Goal: Transaction & Acquisition: Purchase product/service

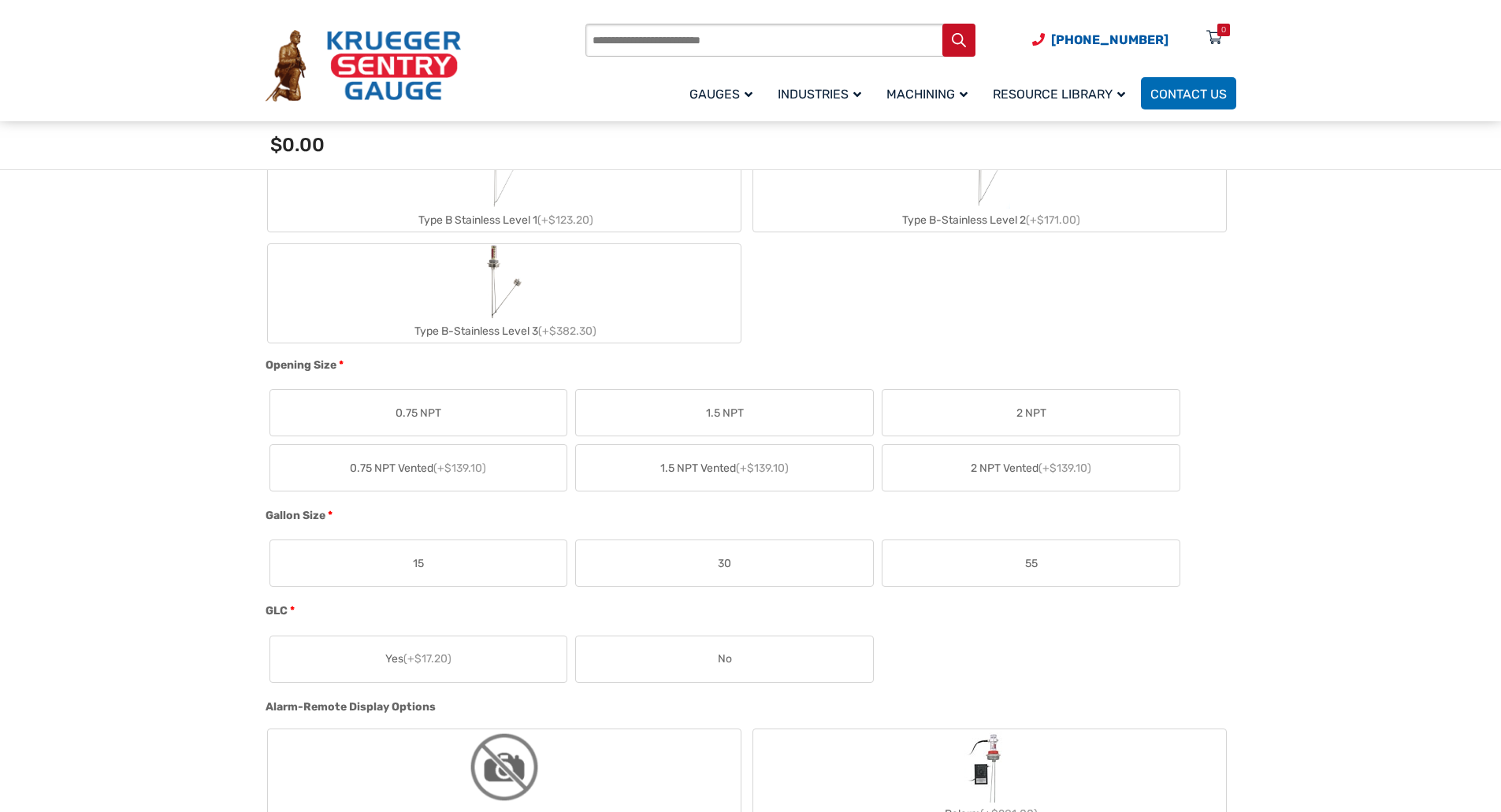
scroll to position [866, 0]
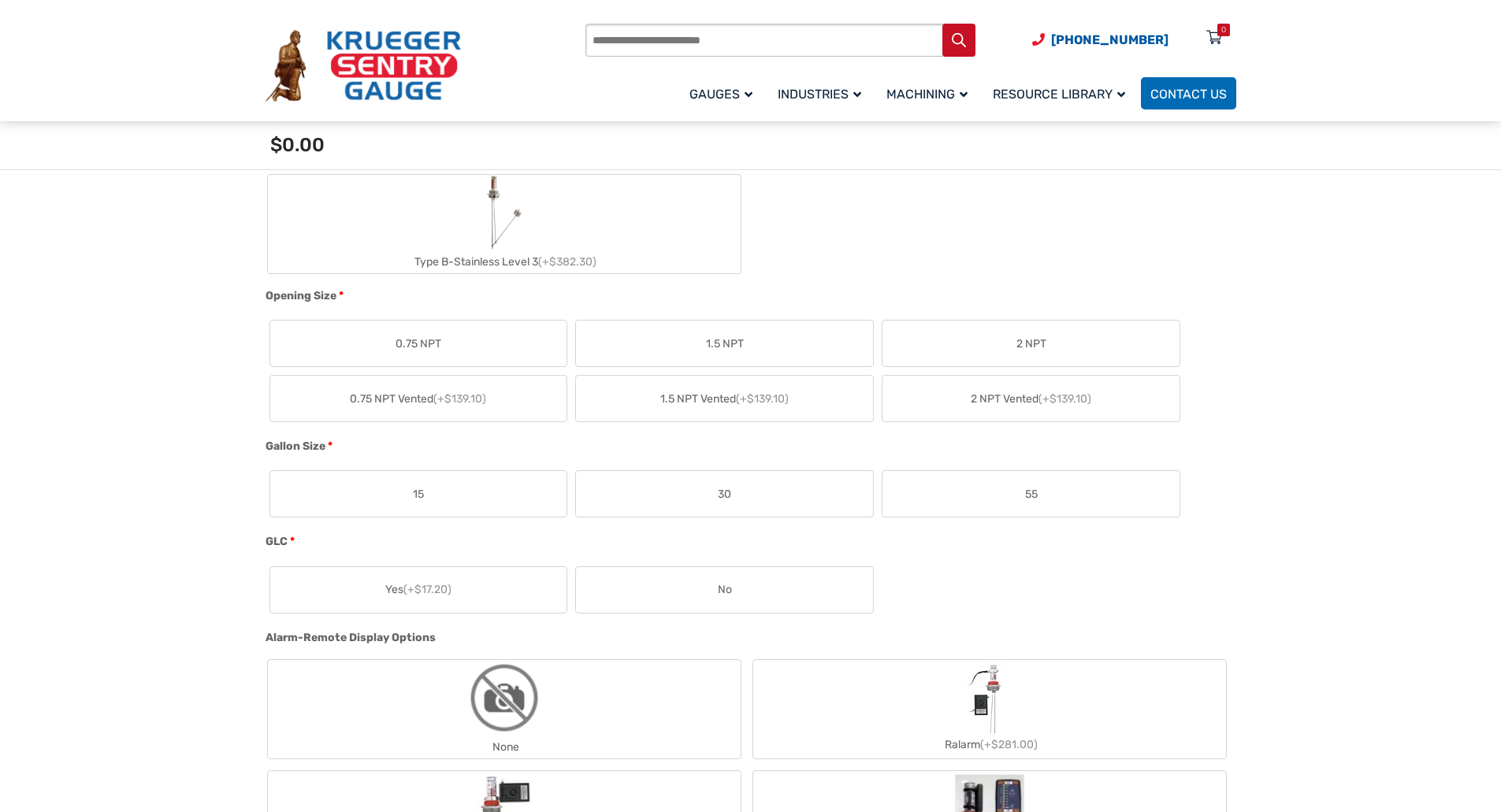
click at [456, 343] on label "0.75 NPT" at bounding box center [418, 344] width 297 height 46
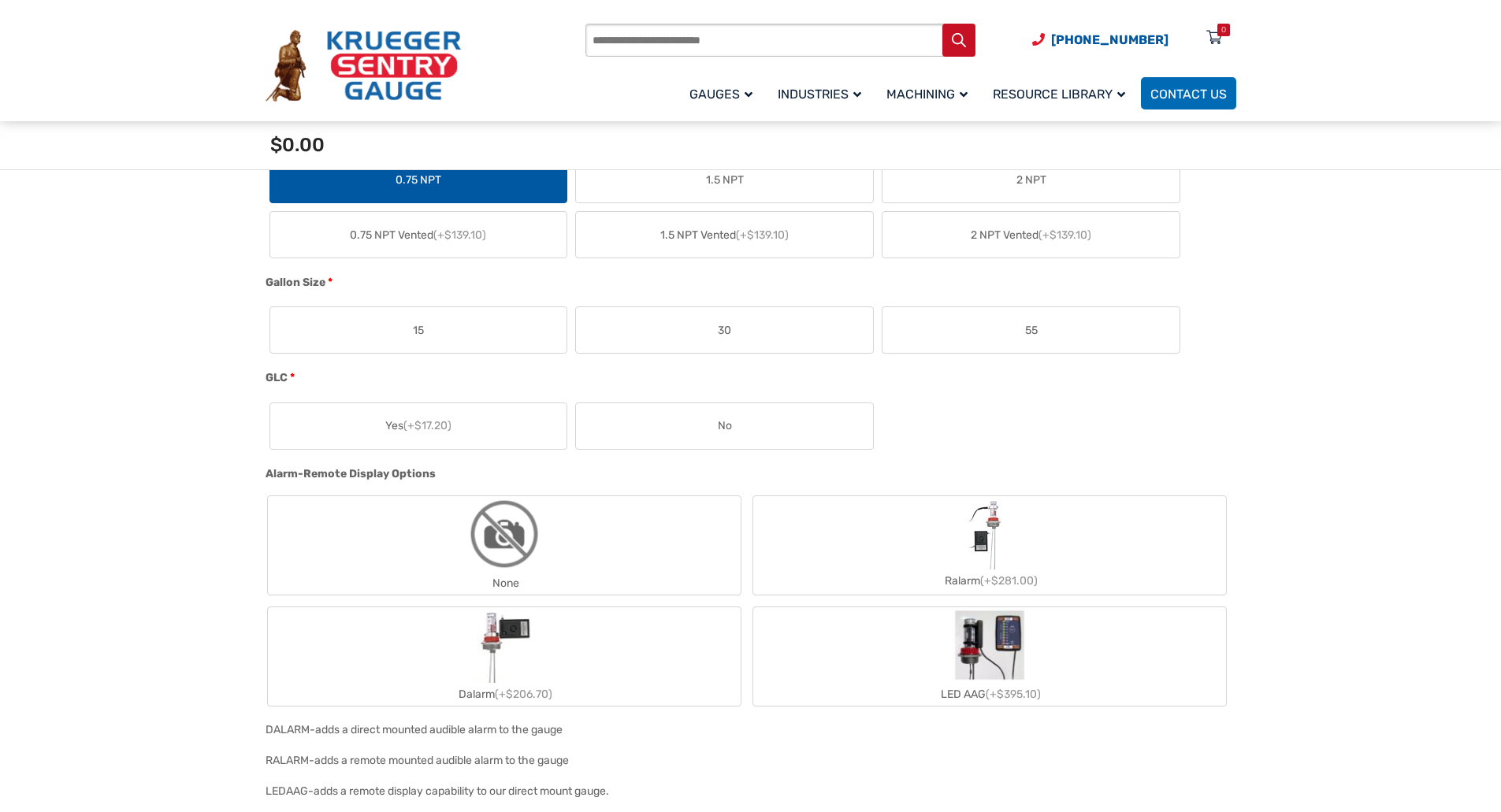
scroll to position [1103, 0]
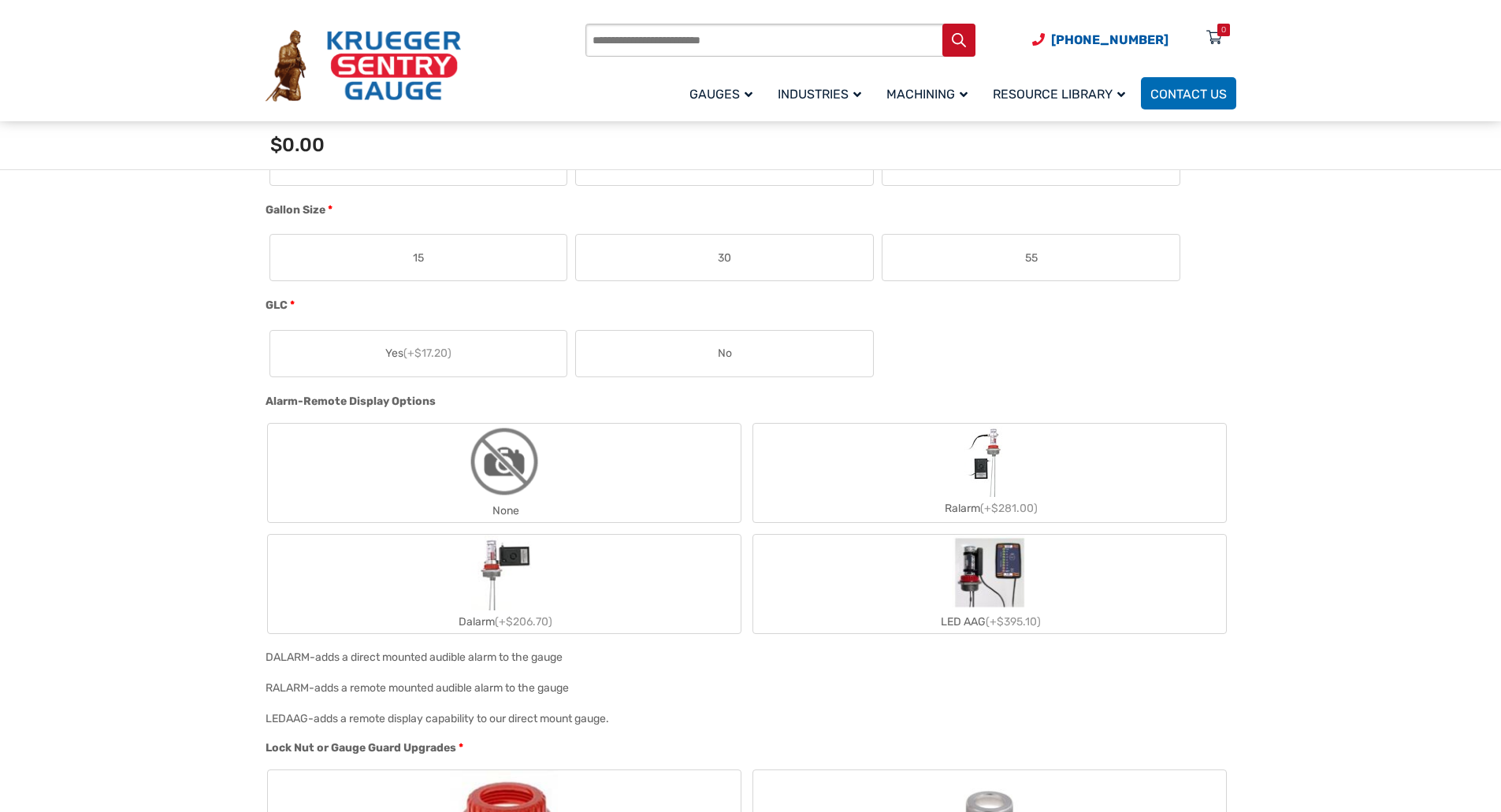
click at [934, 261] on label "55" at bounding box center [1031, 258] width 297 height 46
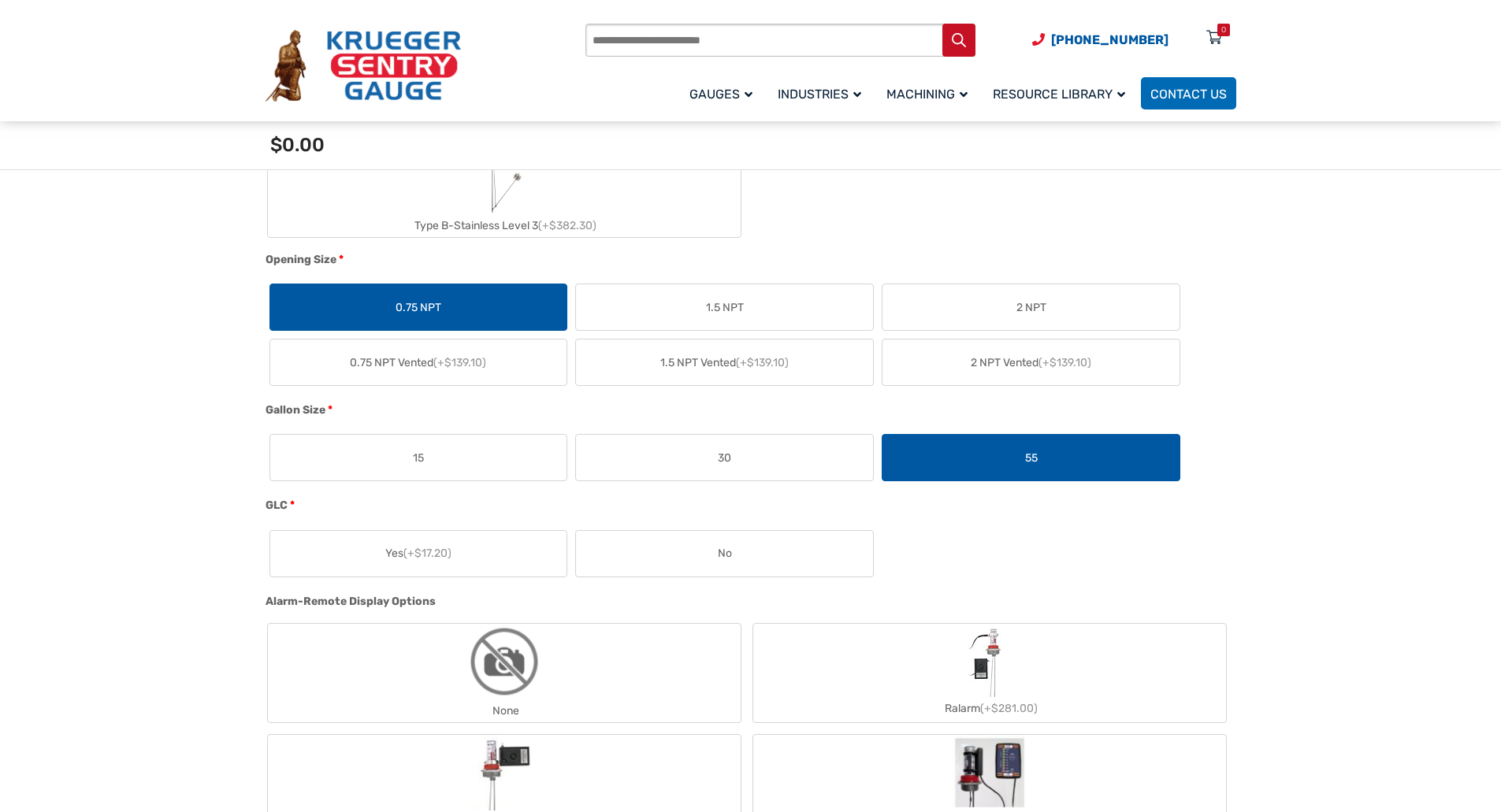
scroll to position [945, 0]
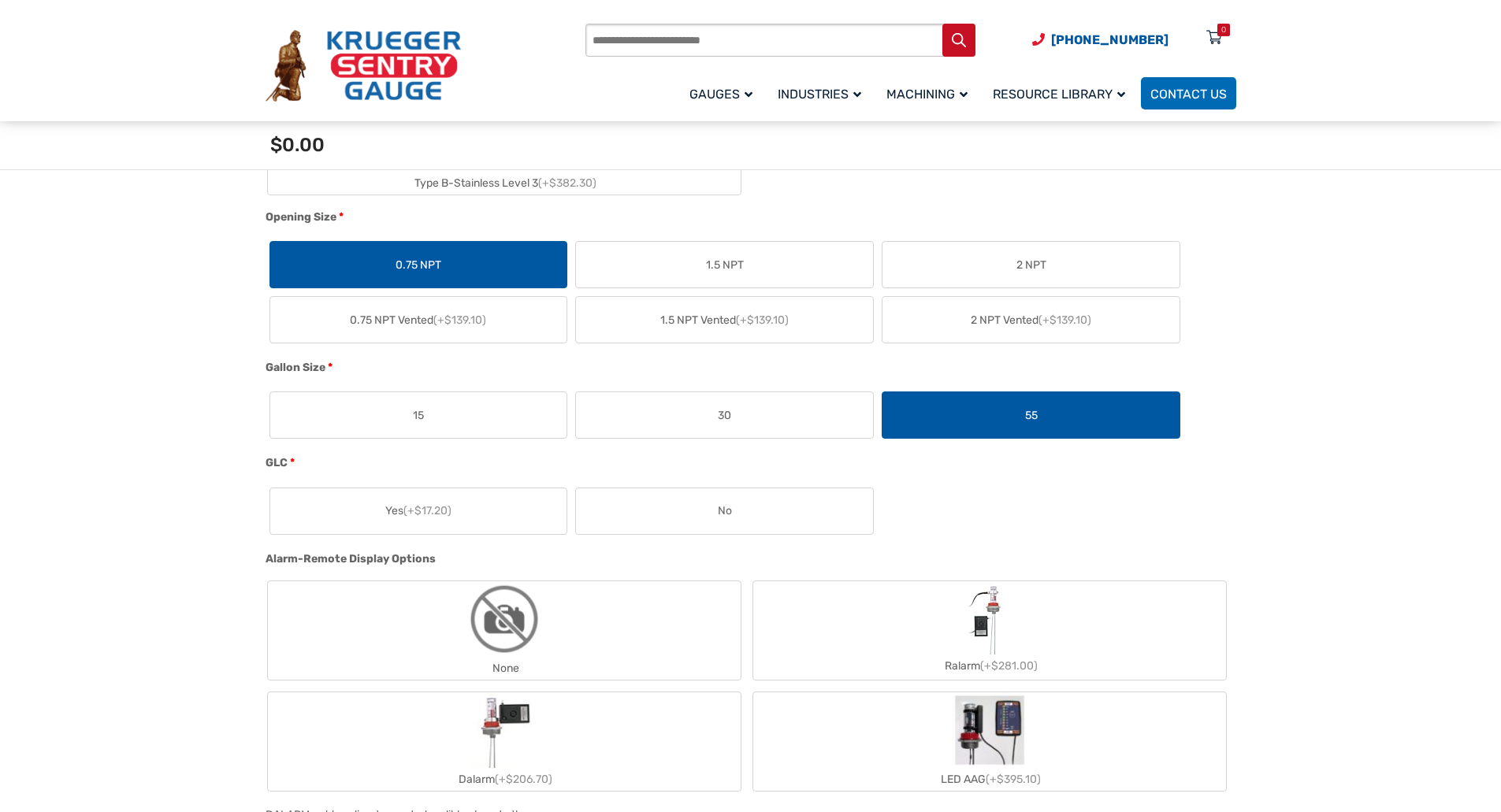
click at [697, 525] on label "No" at bounding box center [724, 511] width 297 height 46
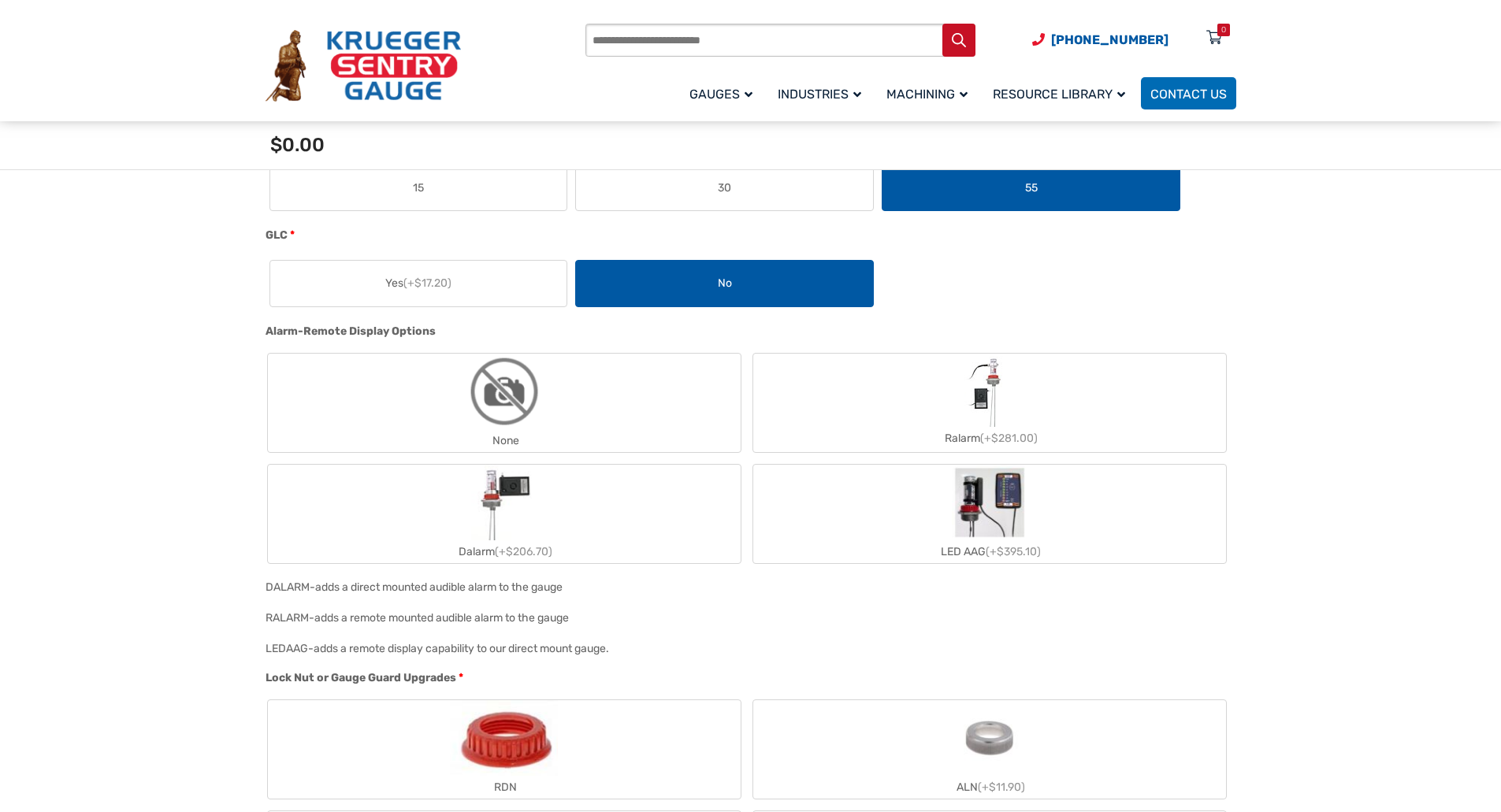
scroll to position [1181, 0]
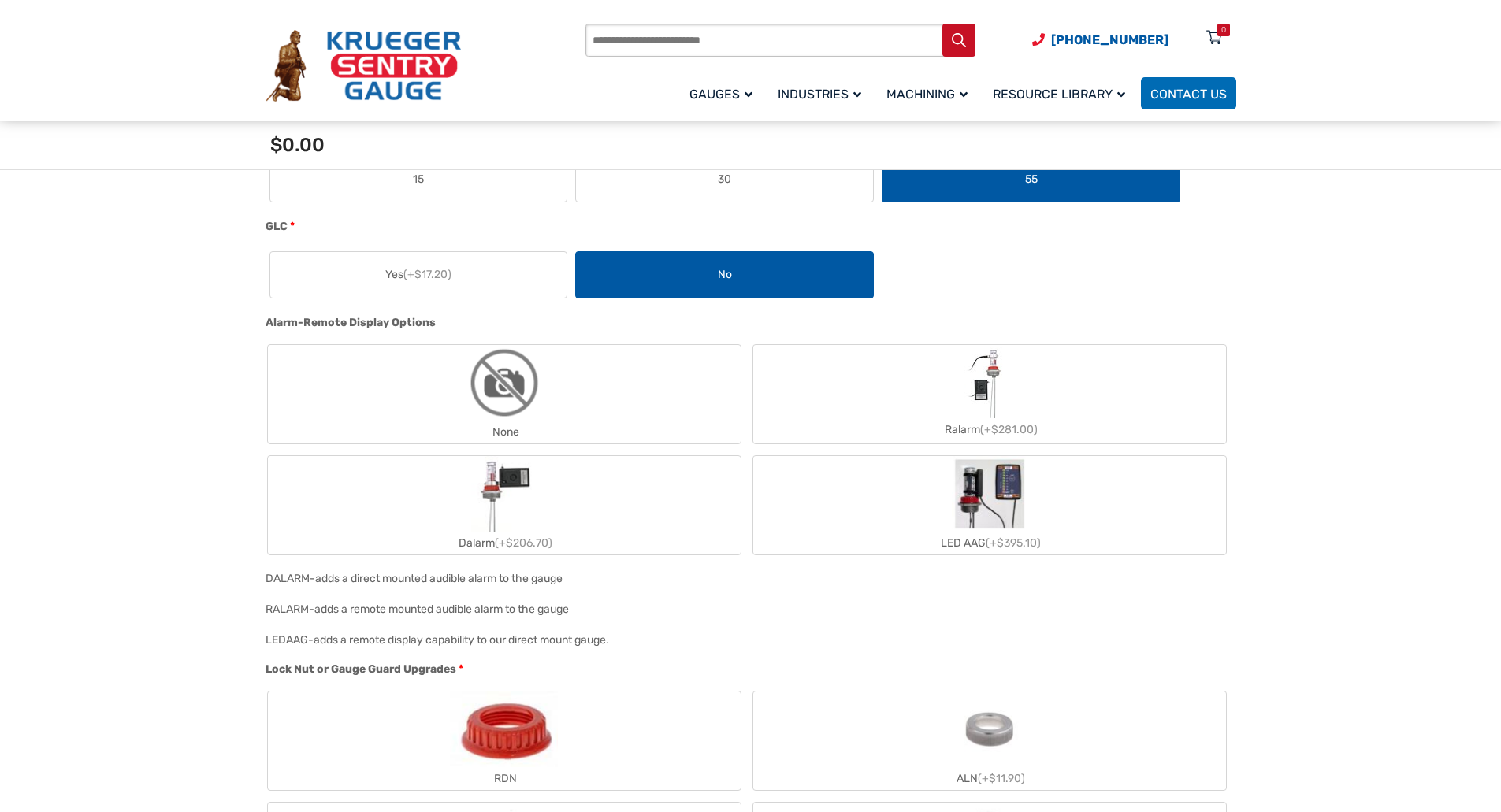
click at [423, 395] on label "None" at bounding box center [504, 394] width 473 height 99
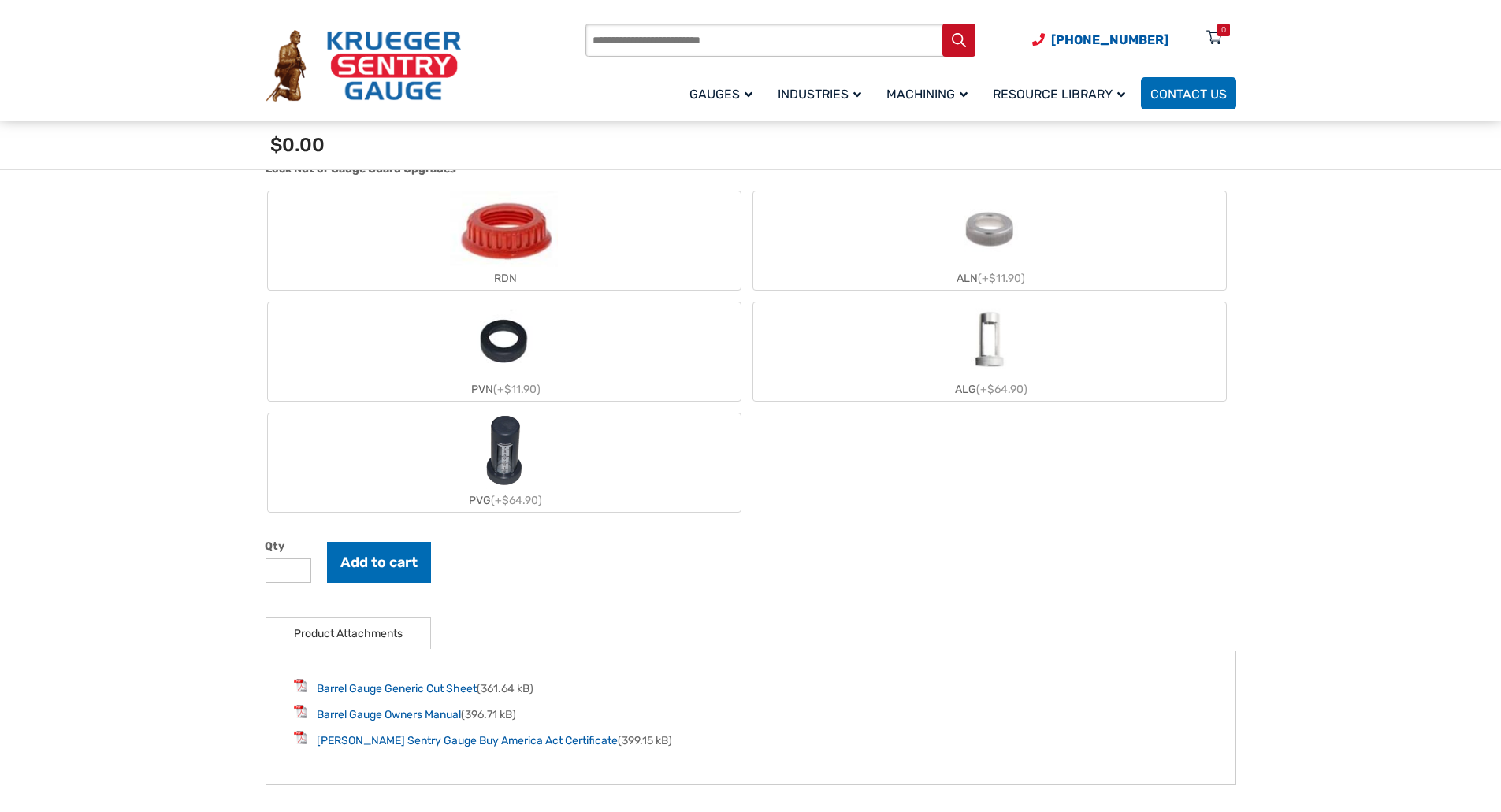
scroll to position [1654, 0]
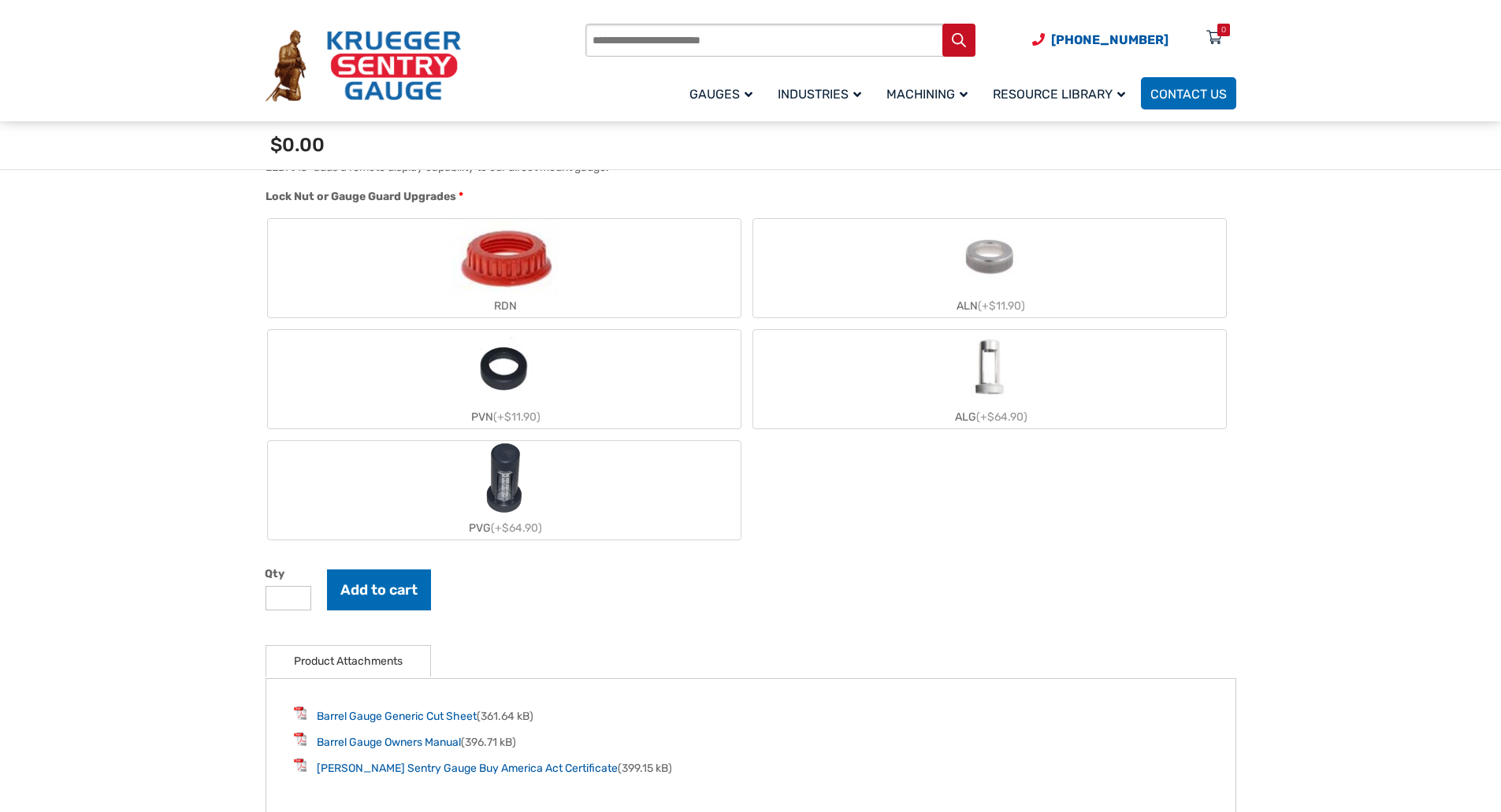
click at [371, 298] on div "RDN" at bounding box center [504, 305] width 473 height 23
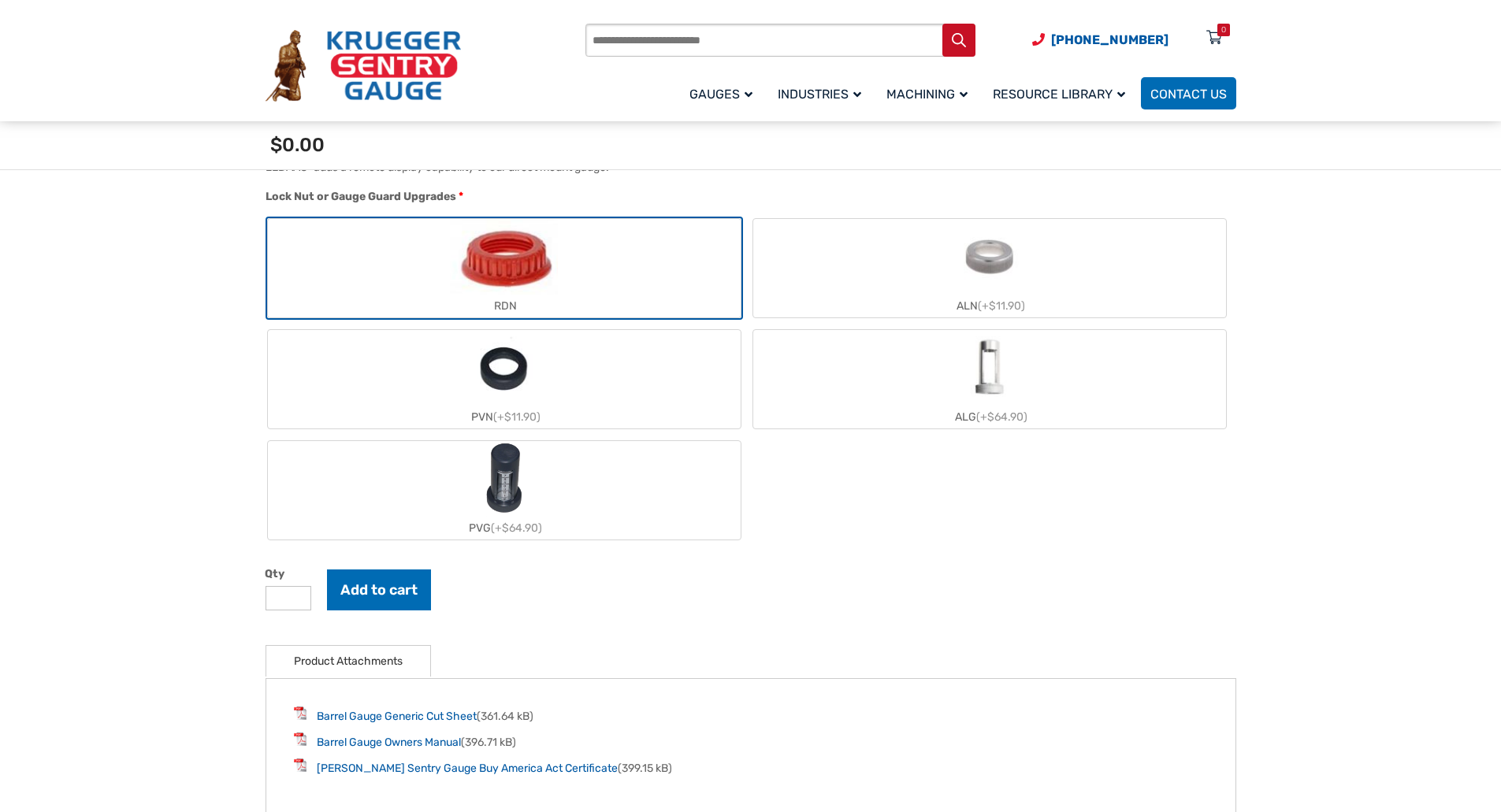
click at [851, 285] on label "ALN (+$11.90)" at bounding box center [989, 268] width 473 height 99
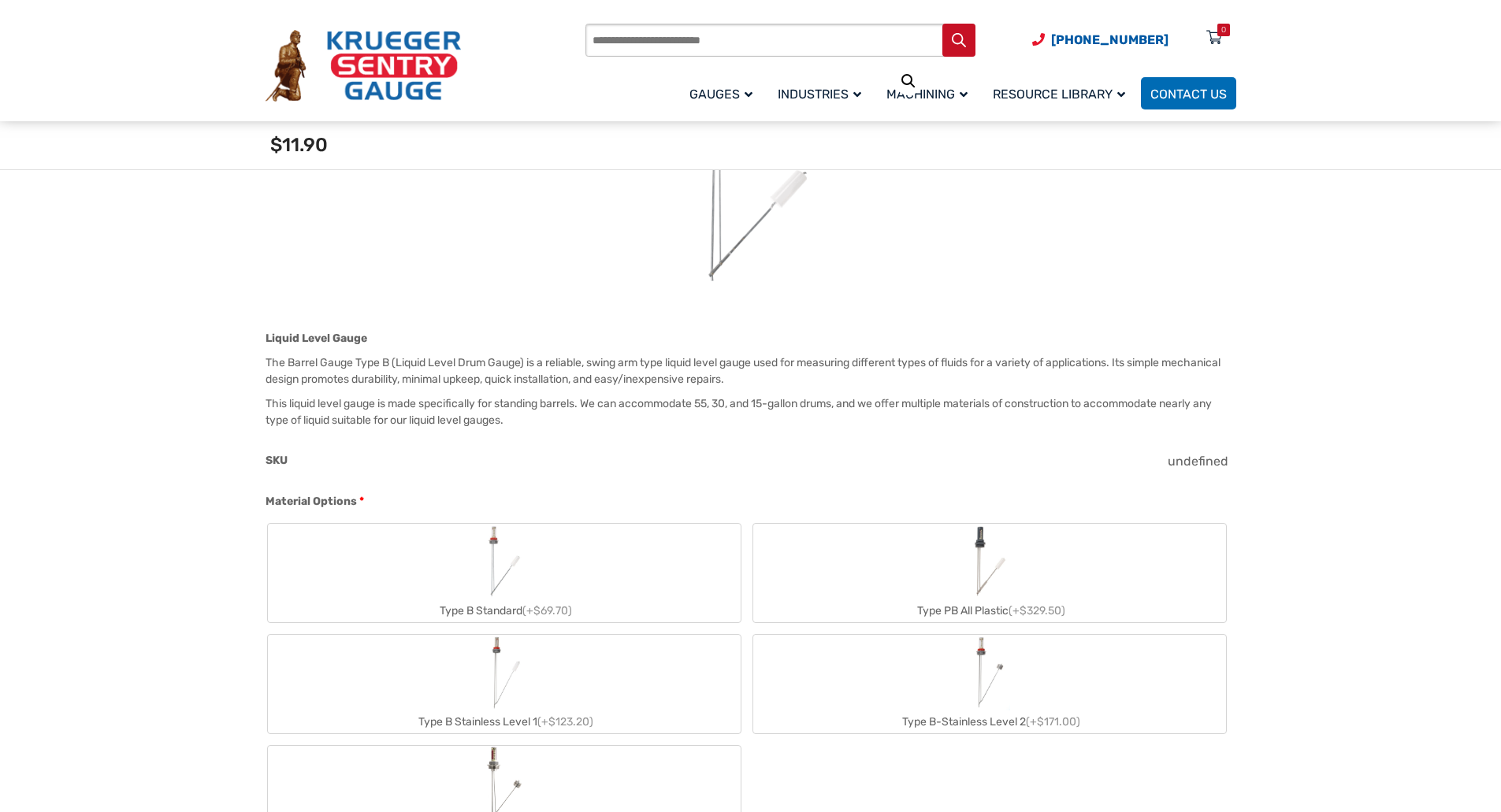
scroll to position [0, 0]
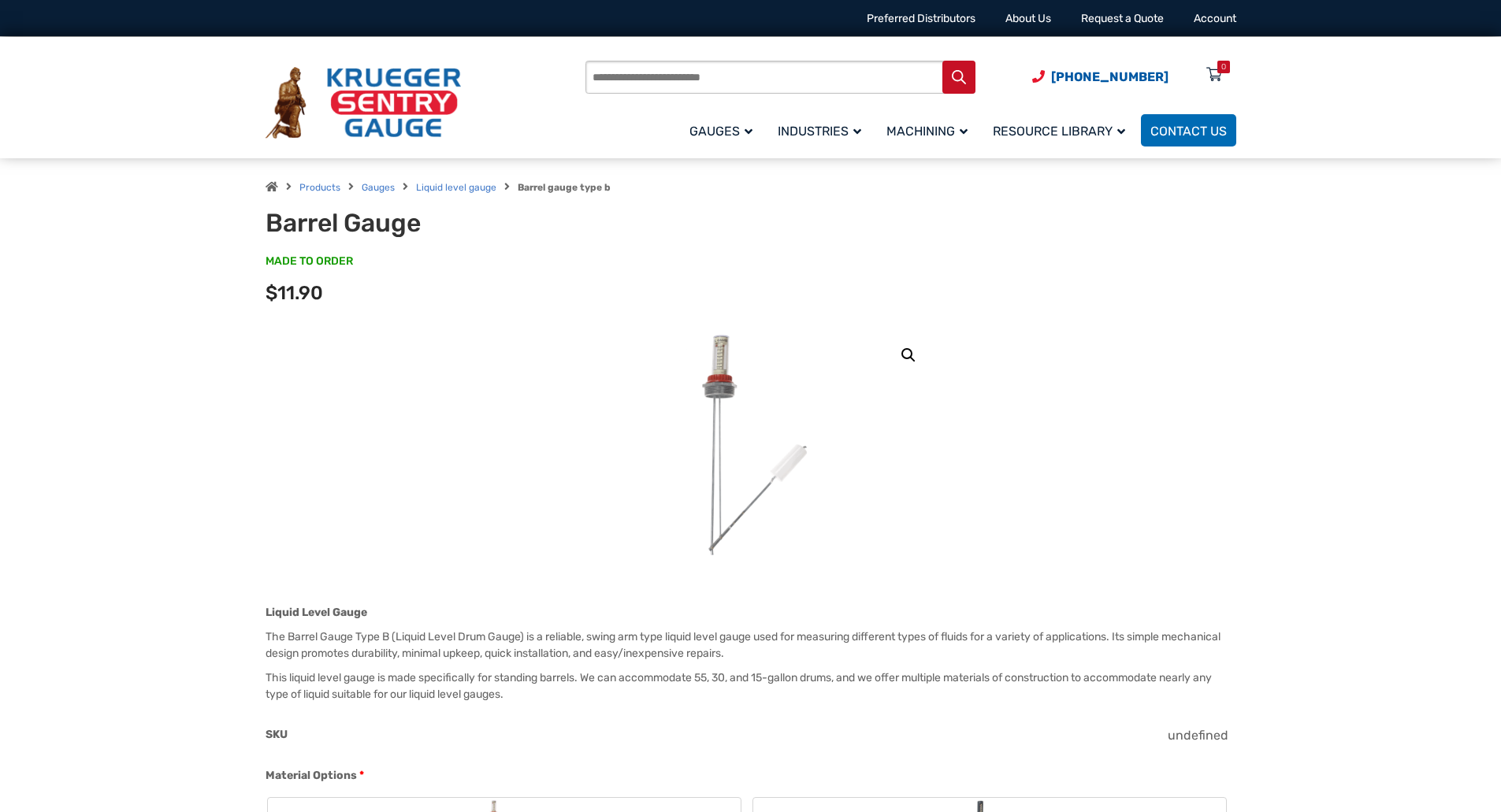
drag, startPoint x: 177, startPoint y: 627, endPoint x: 172, endPoint y: 460, distance: 167.1
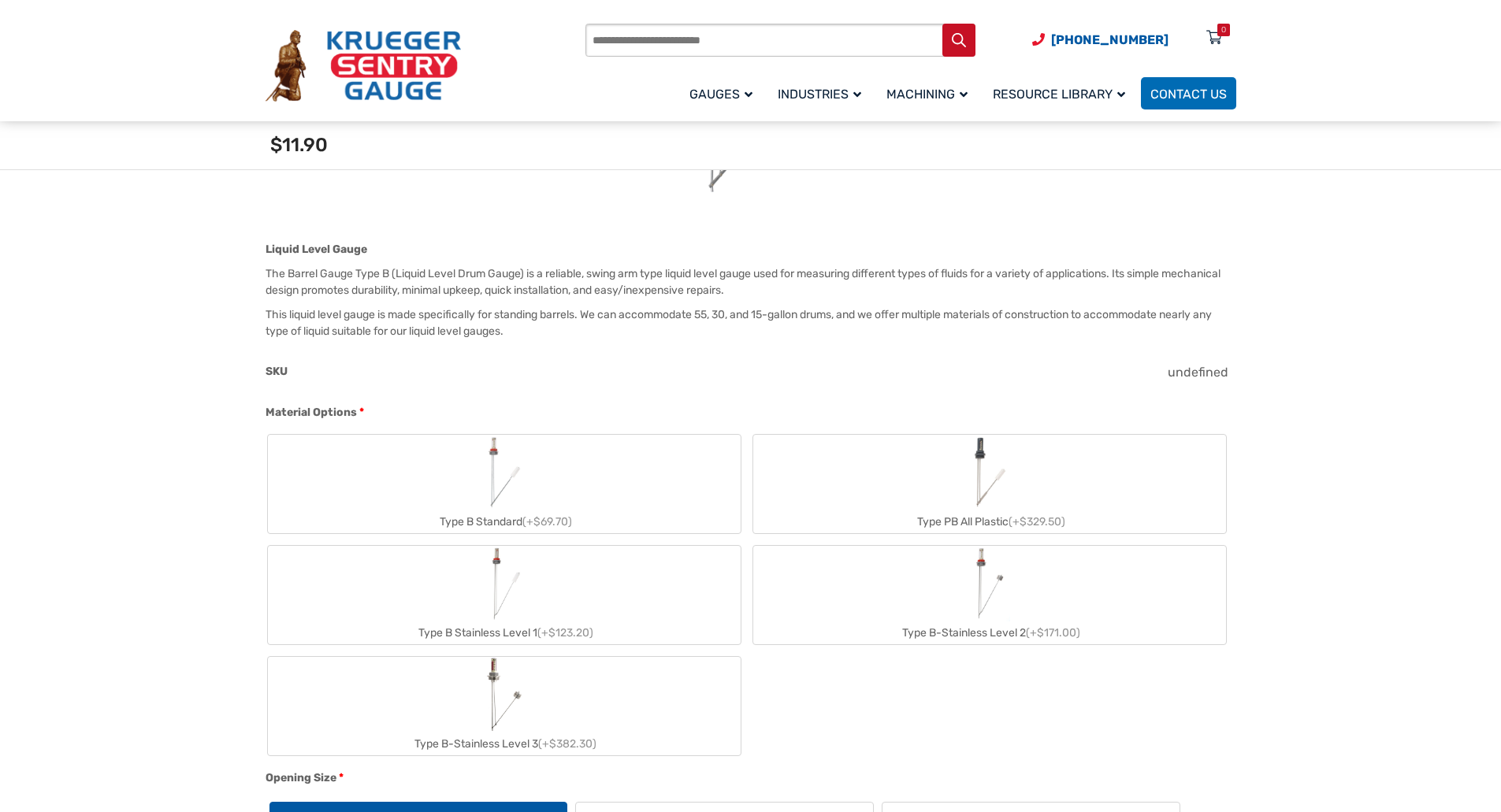
scroll to position [473, 0]
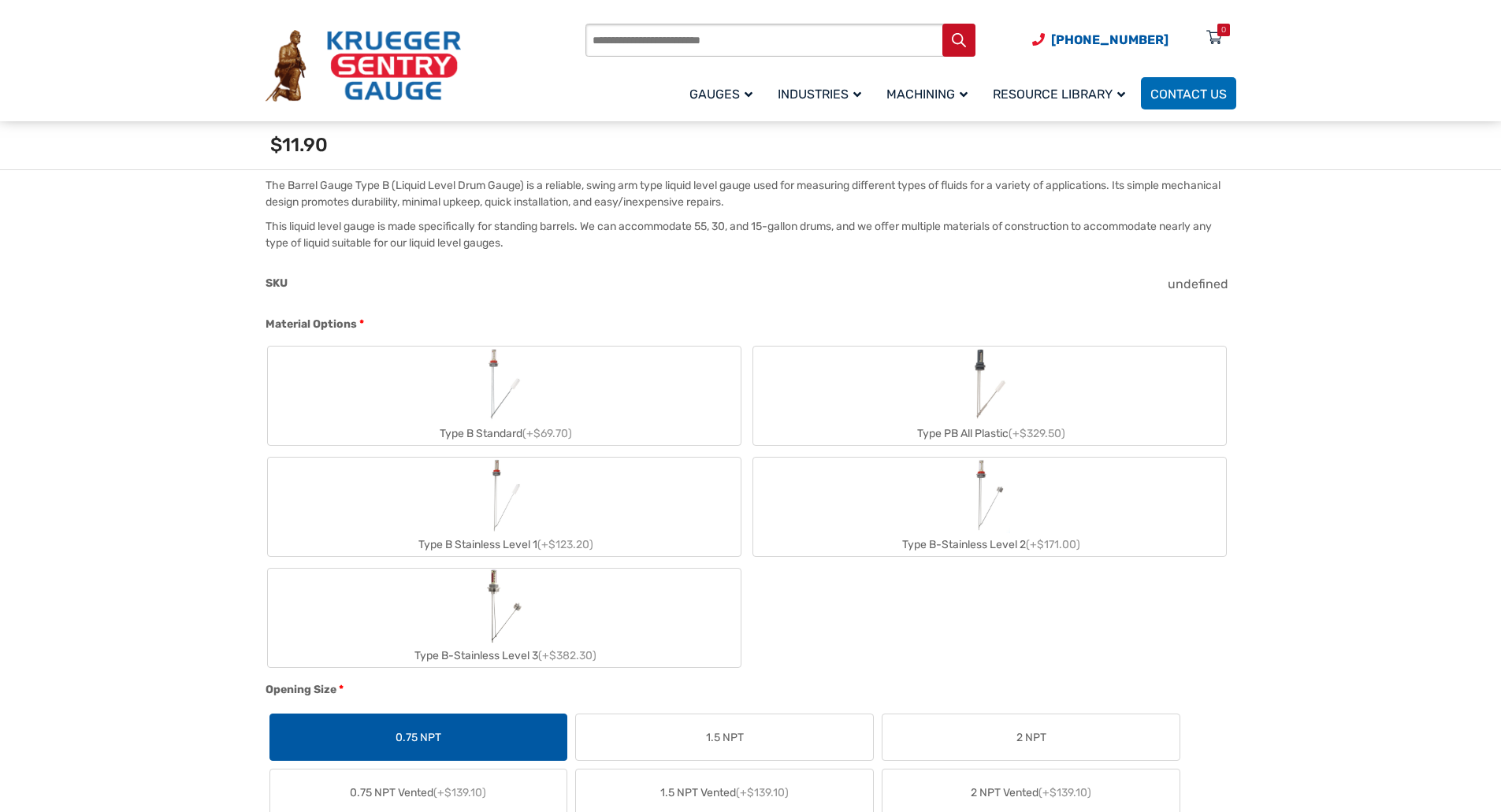
click at [647, 379] on label "Type B Standard (+$69.70)" at bounding box center [504, 396] width 473 height 99
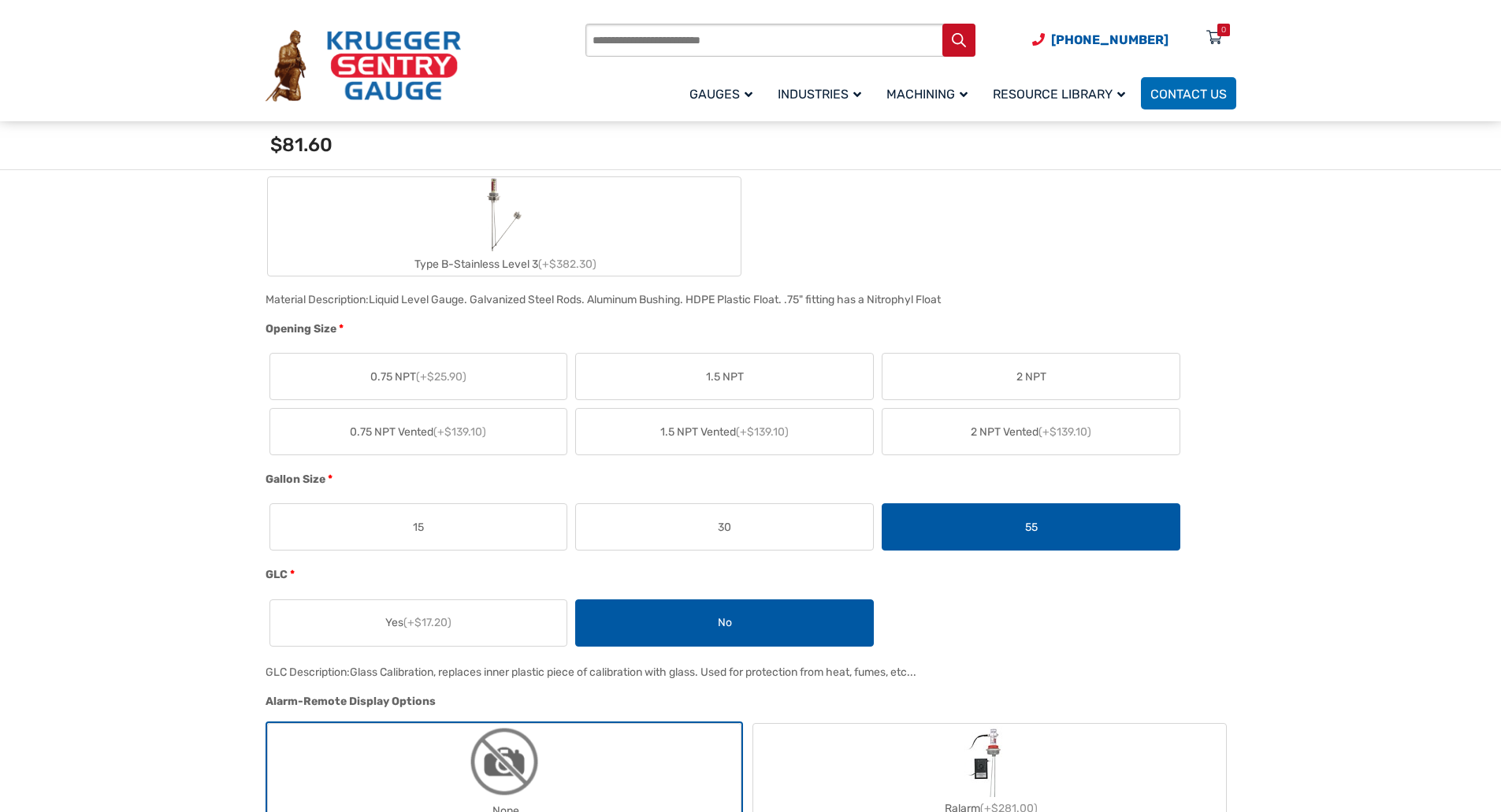
scroll to position [866, 0]
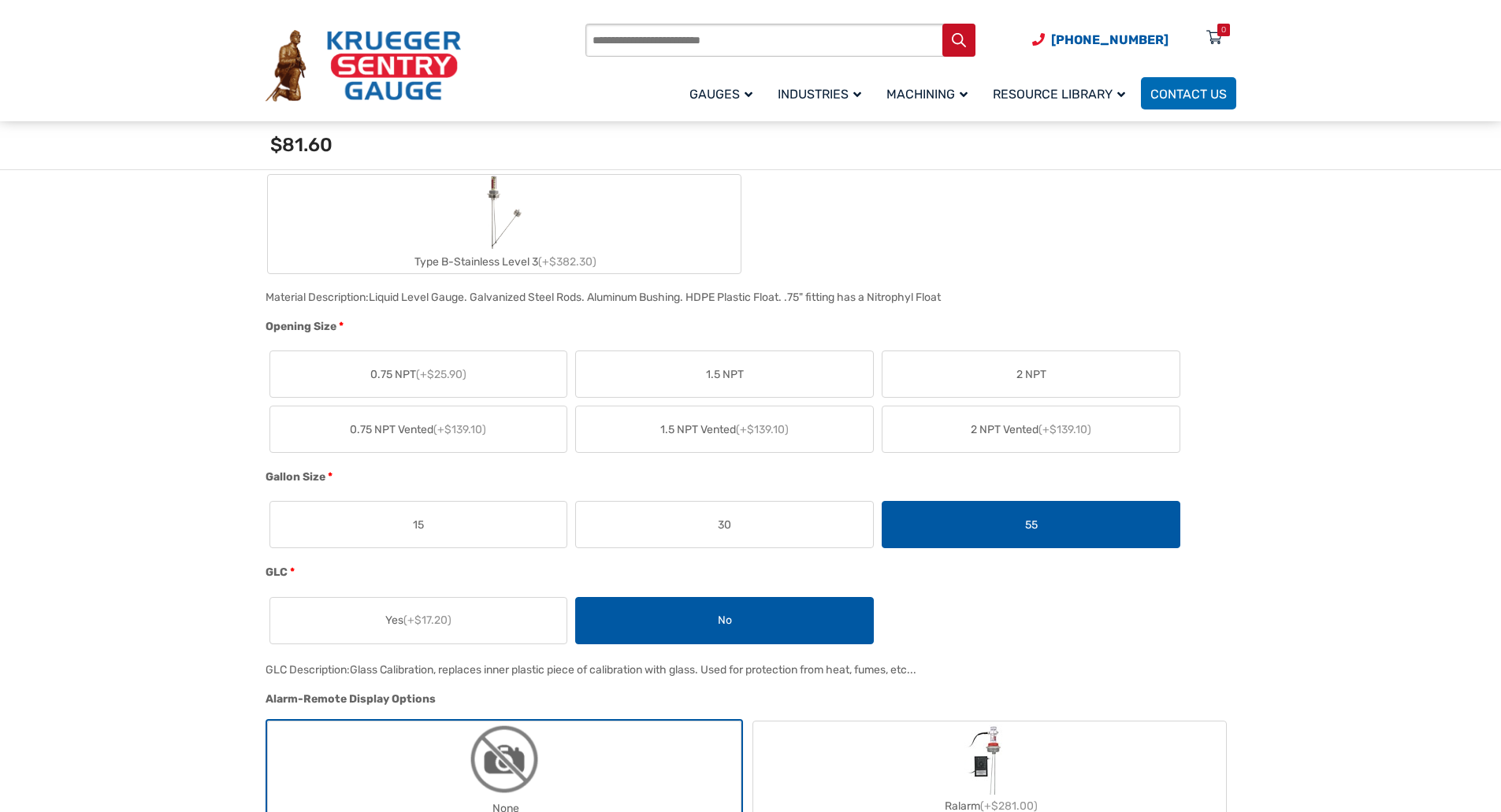
click at [539, 367] on label "0.75 NPT (+$25.90)" at bounding box center [418, 374] width 297 height 46
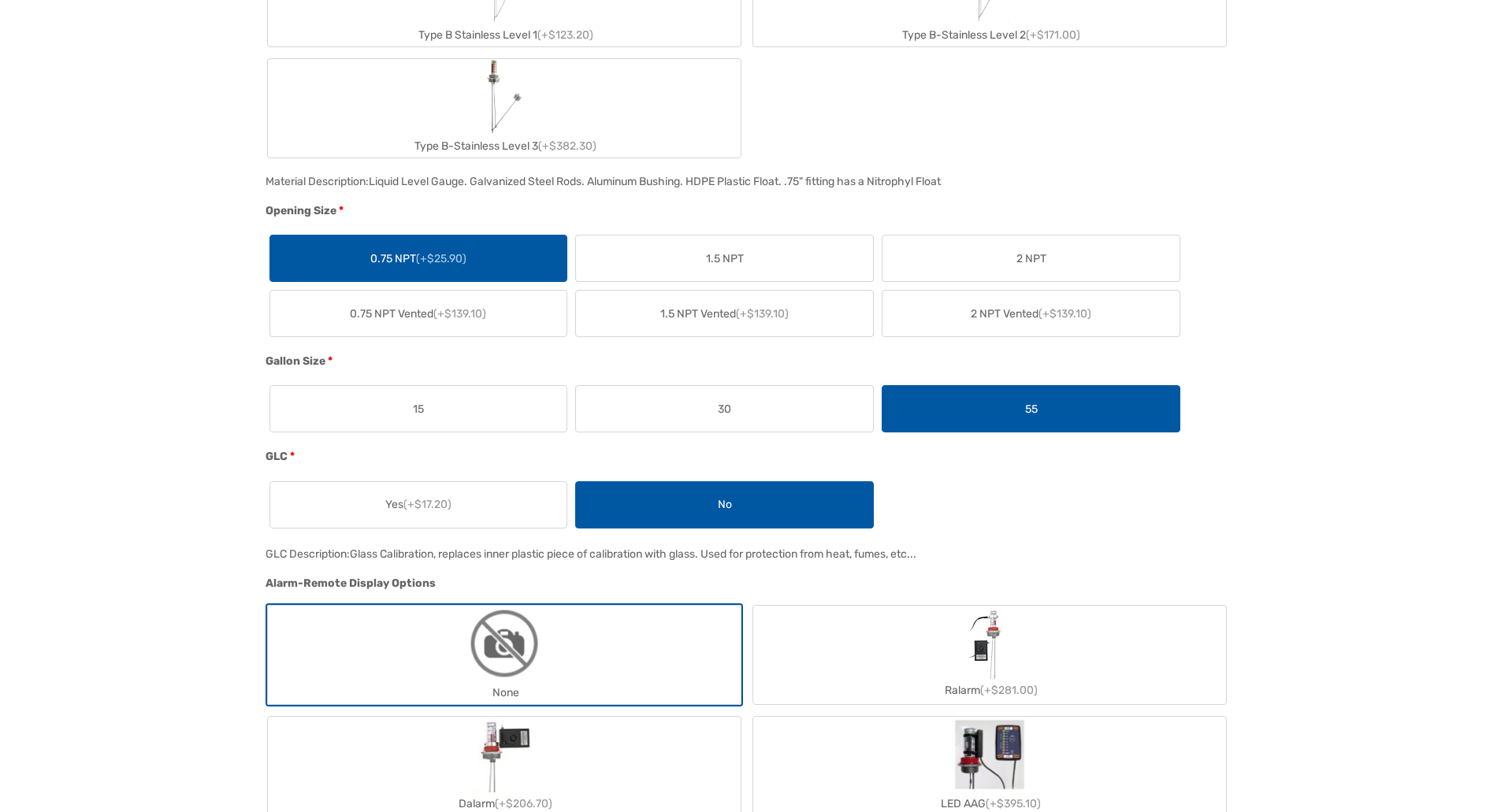
scroll to position [0, 0]
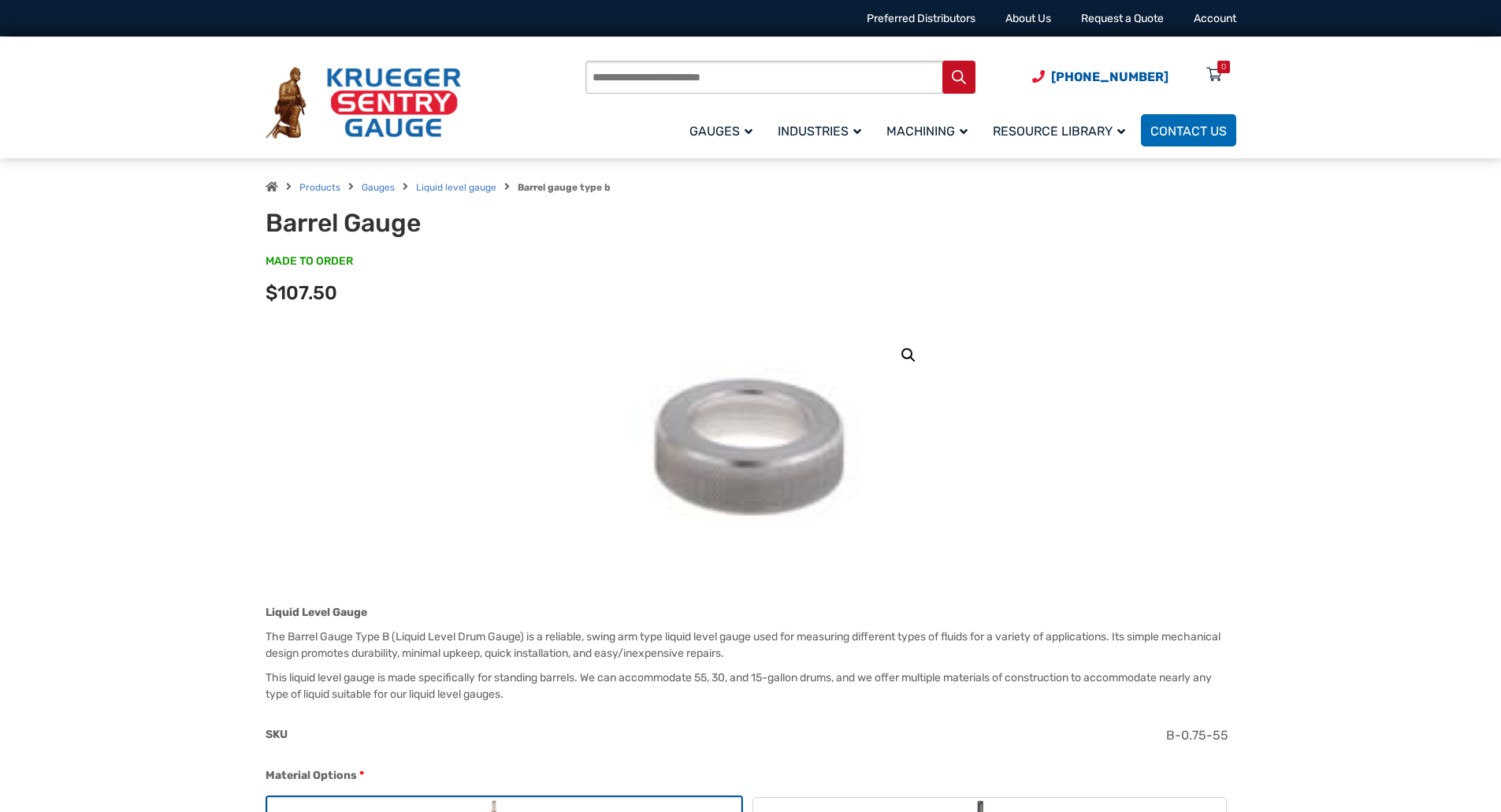
drag, startPoint x: 1420, startPoint y: 656, endPoint x: 1380, endPoint y: 354, distance: 304.6
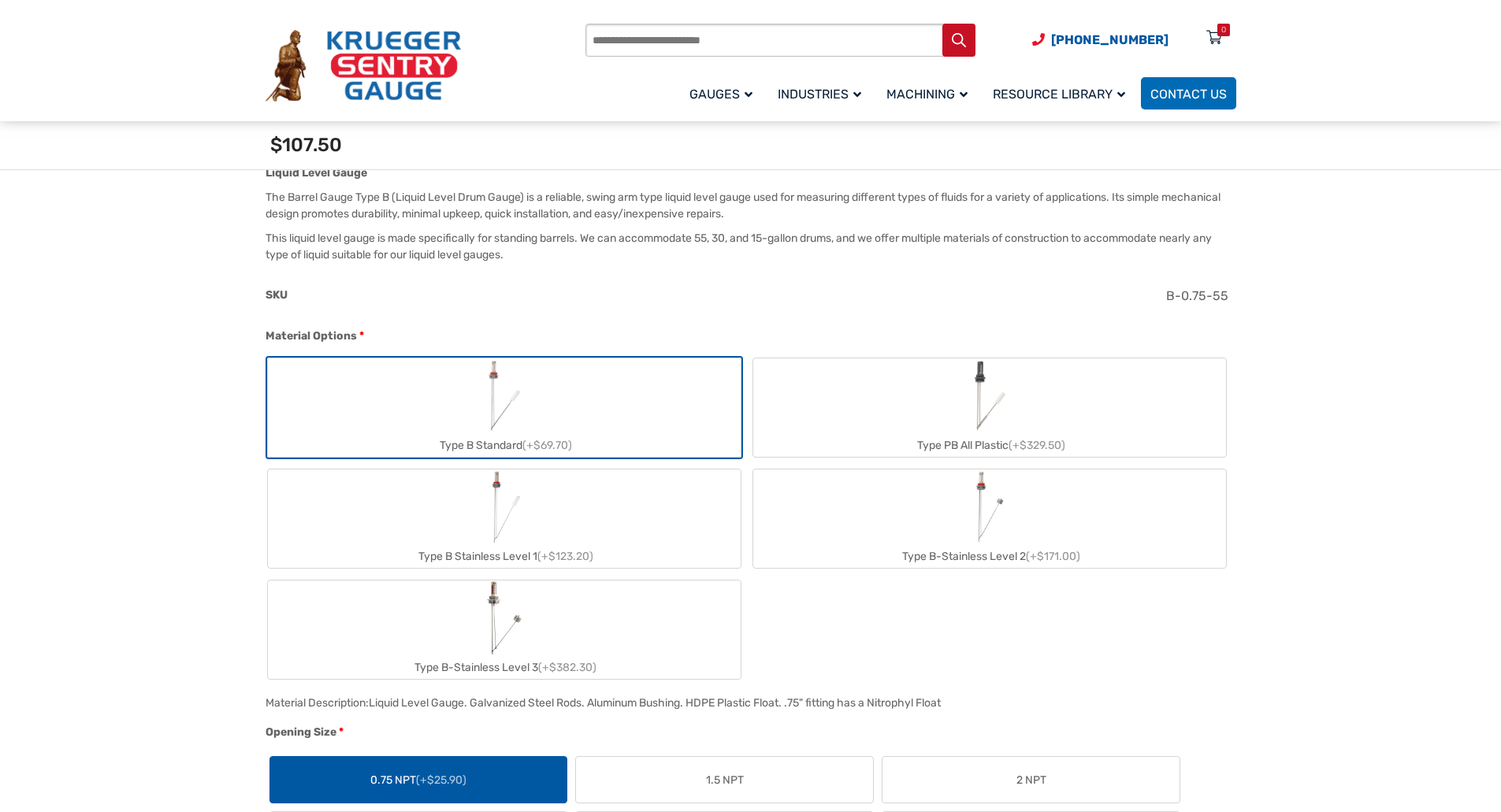
scroll to position [551, 0]
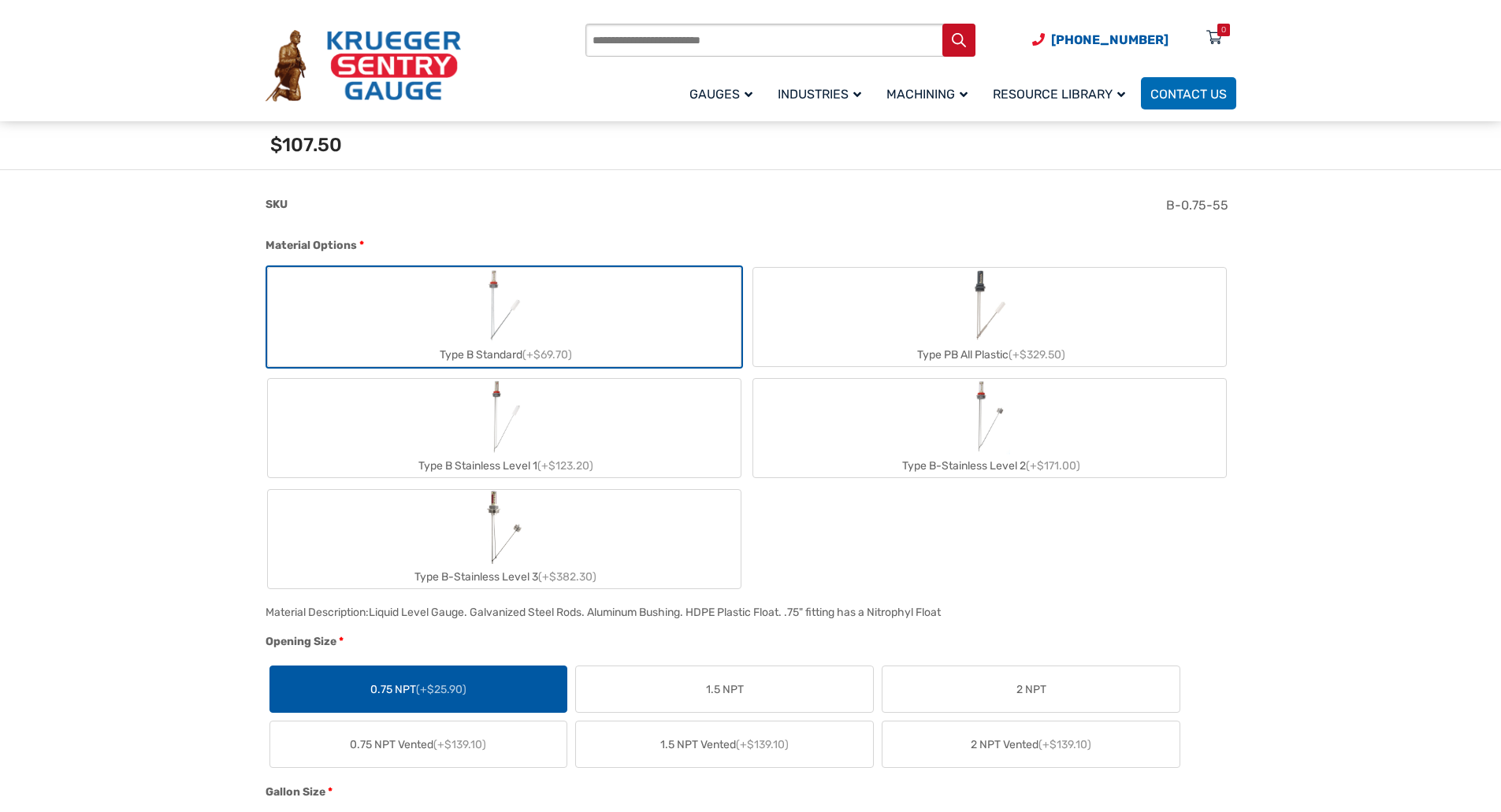
click at [633, 450] on label "Type B Stainless Level 1 (+$123.20)" at bounding box center [504, 428] width 473 height 99
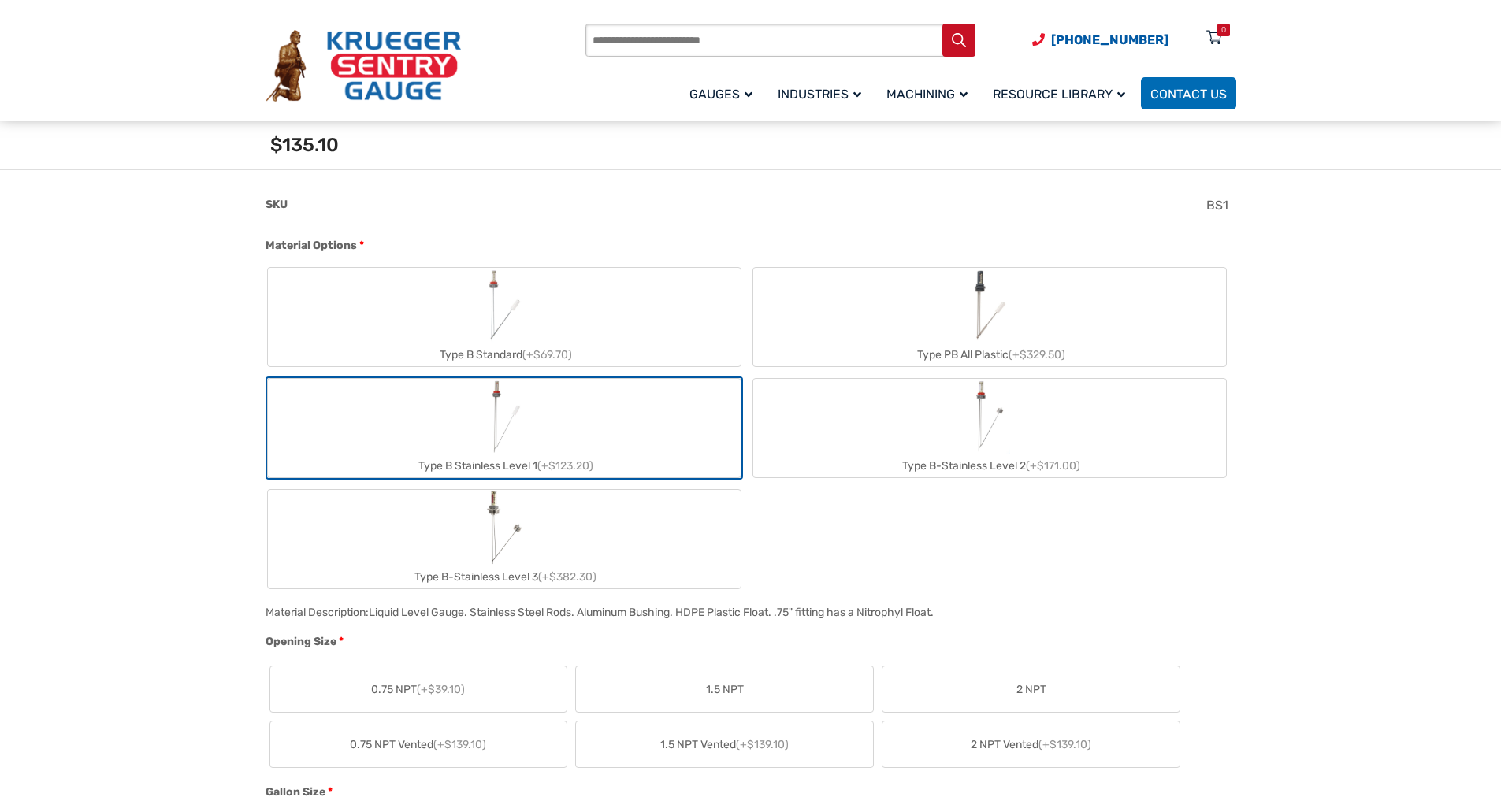
click at [640, 326] on label "Type B Standard (+$69.70)" at bounding box center [504, 317] width 473 height 99
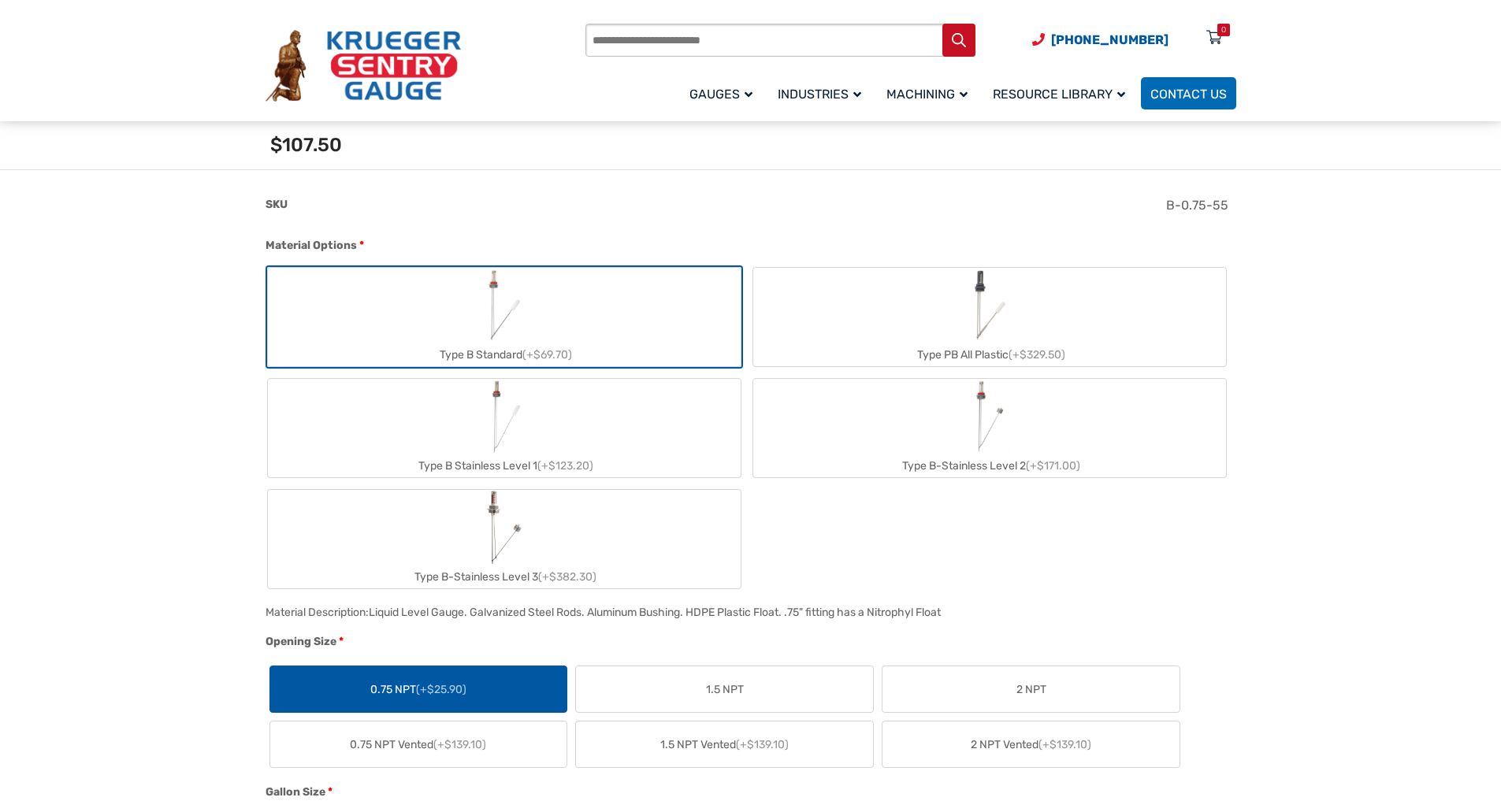
click at [645, 415] on label "Type B Stainless Level 1 (+$123.20)" at bounding box center [504, 428] width 473 height 99
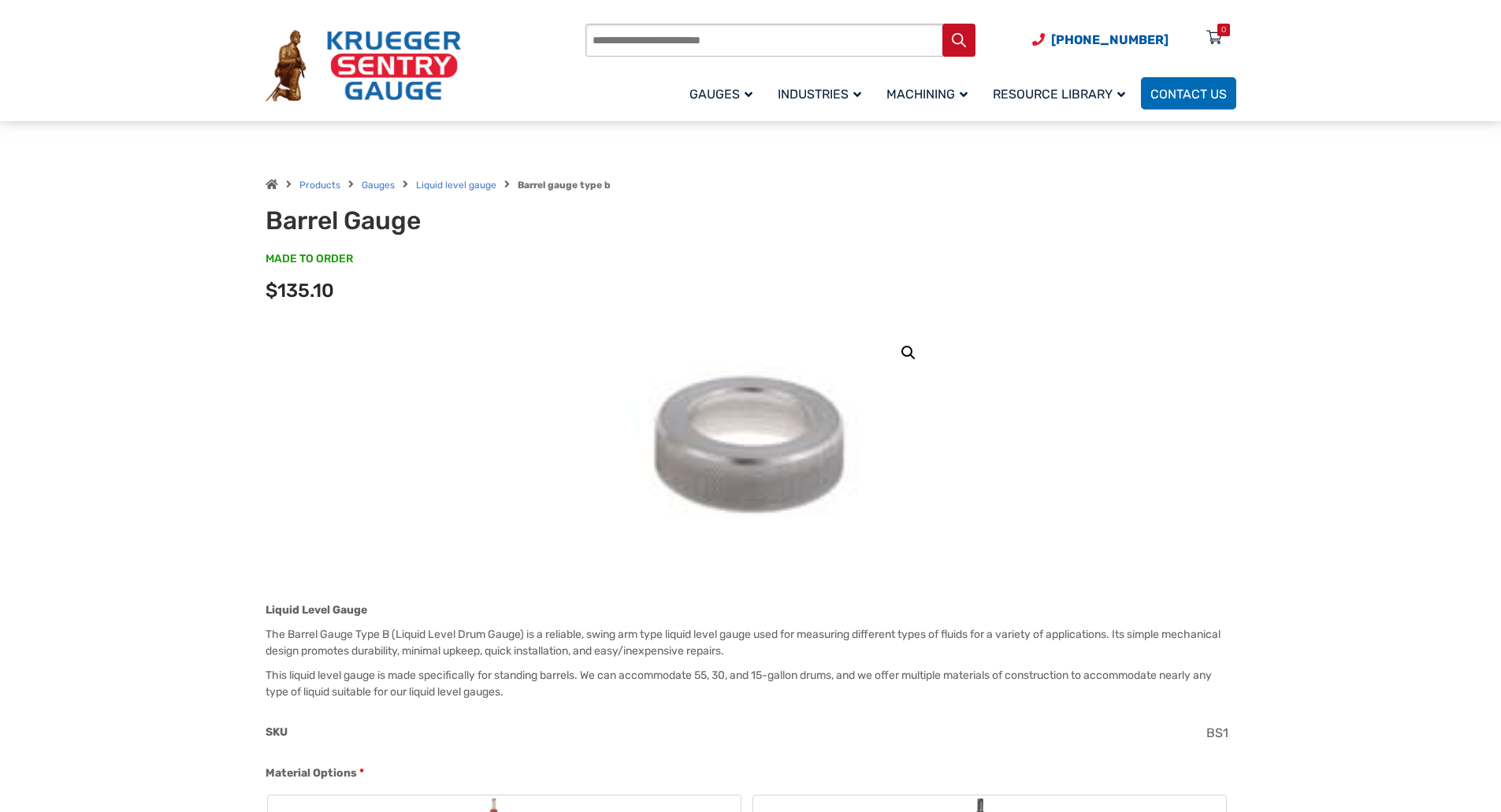
scroll to position [0, 0]
